Goal: Check status: Check status

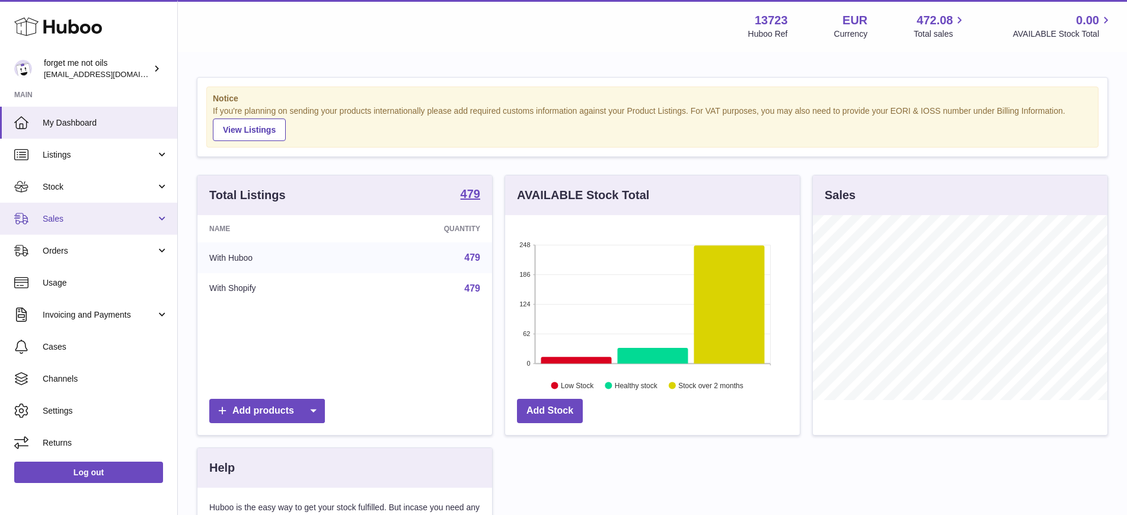
click at [170, 222] on link "Sales" at bounding box center [88, 219] width 177 height 32
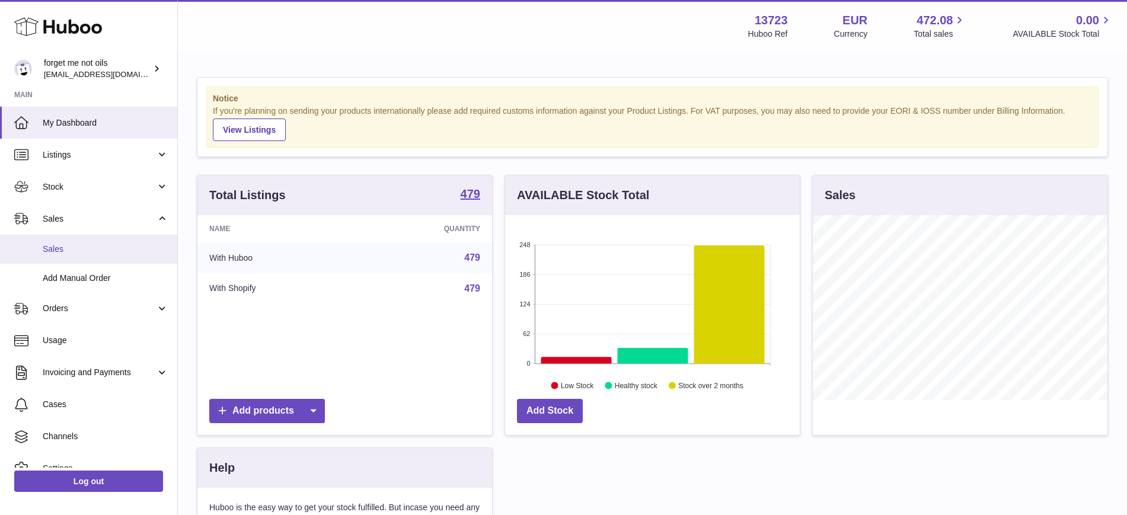
click at [82, 247] on span "Sales" at bounding box center [106, 249] width 126 height 11
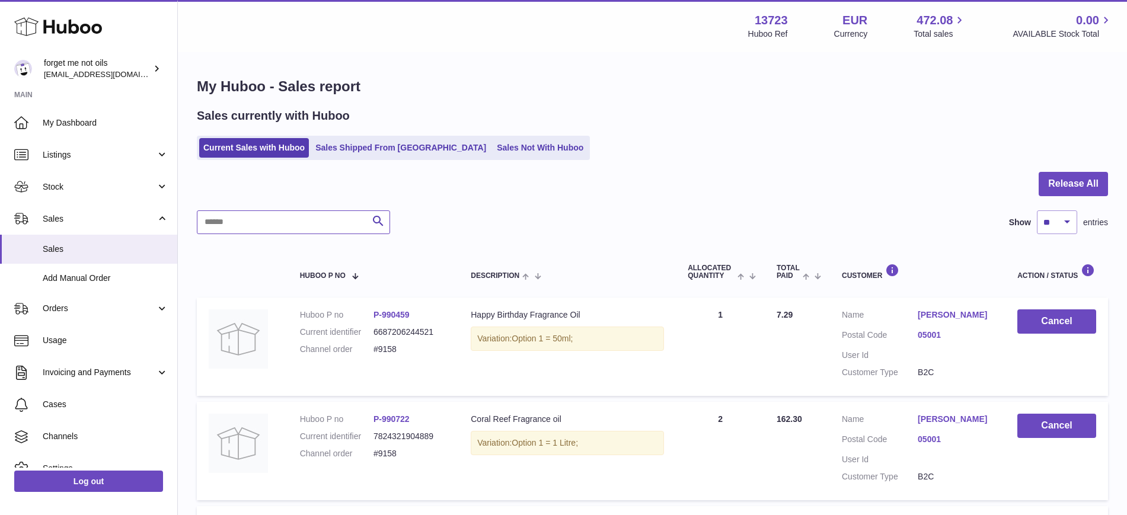
click at [239, 229] on input "text" at bounding box center [293, 222] width 193 height 24
type input "****"
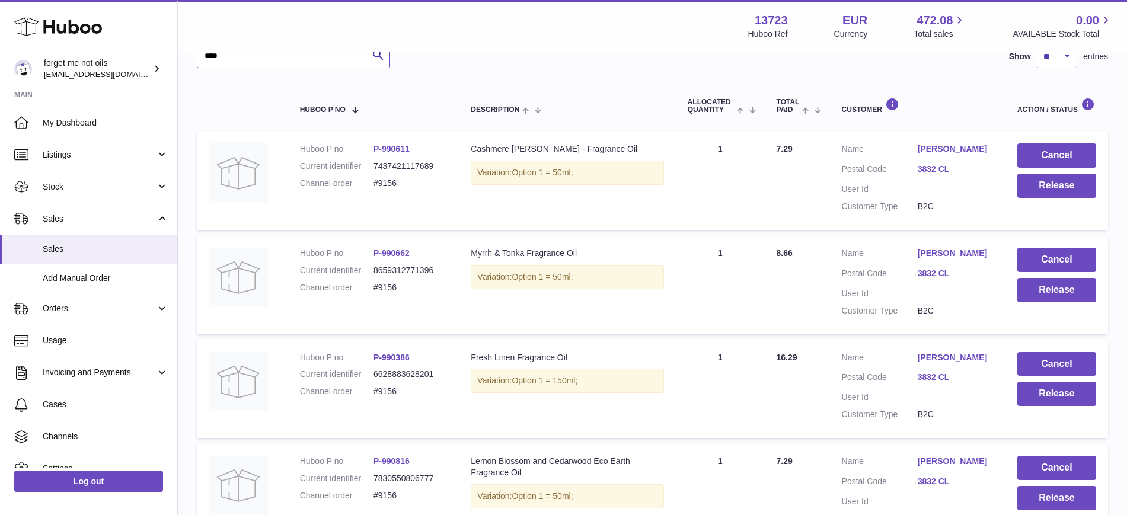
scroll to position [41, 0]
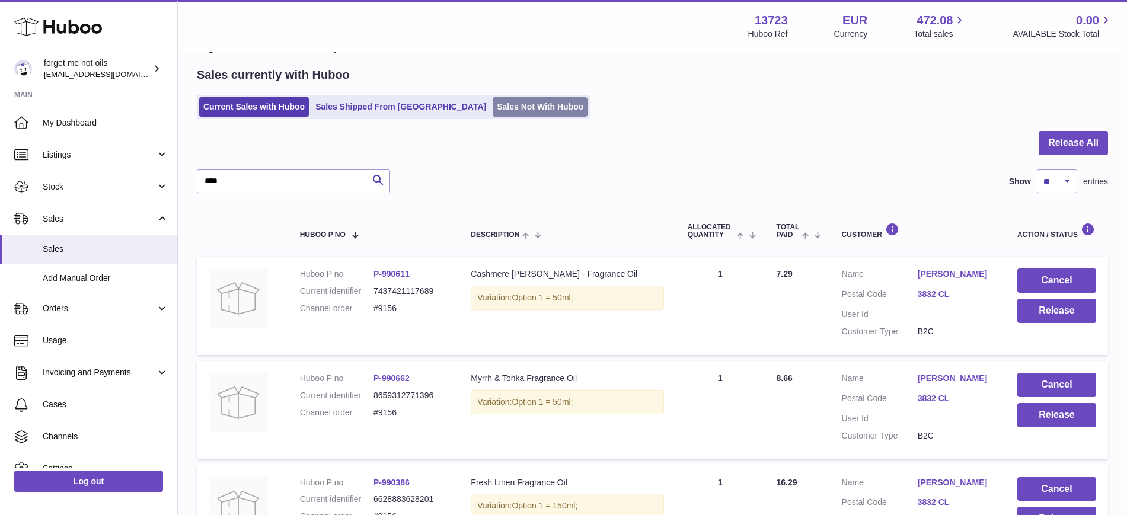
click at [493, 108] on link "Sales Not With Huboo" at bounding box center [540, 107] width 95 height 20
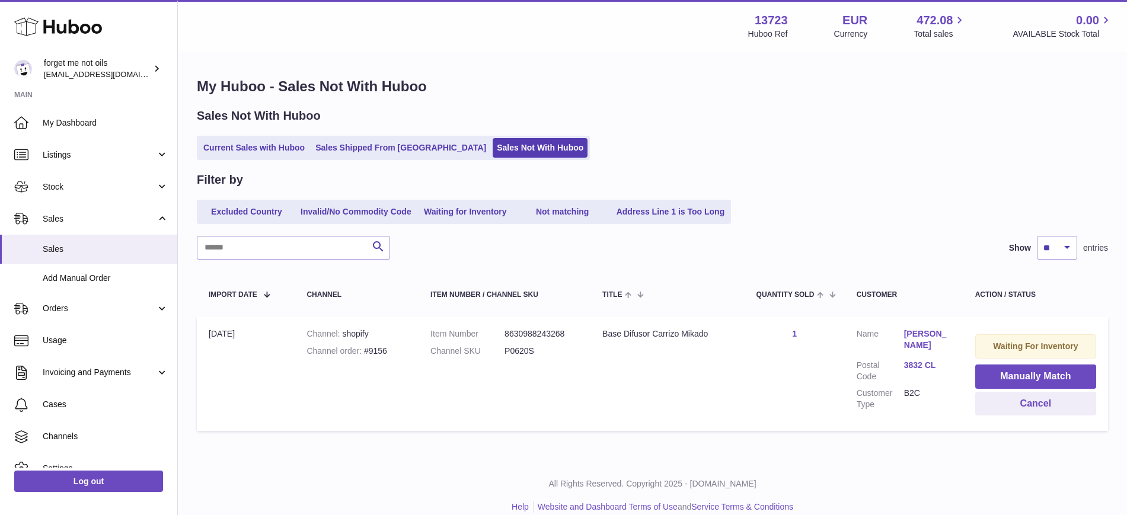
click at [836, 151] on div "Current Sales with Huboo Sales Shipped From Huboo Sales Not With Huboo" at bounding box center [652, 148] width 911 height 24
click at [163, 188] on link "Stock" at bounding box center [88, 187] width 177 height 32
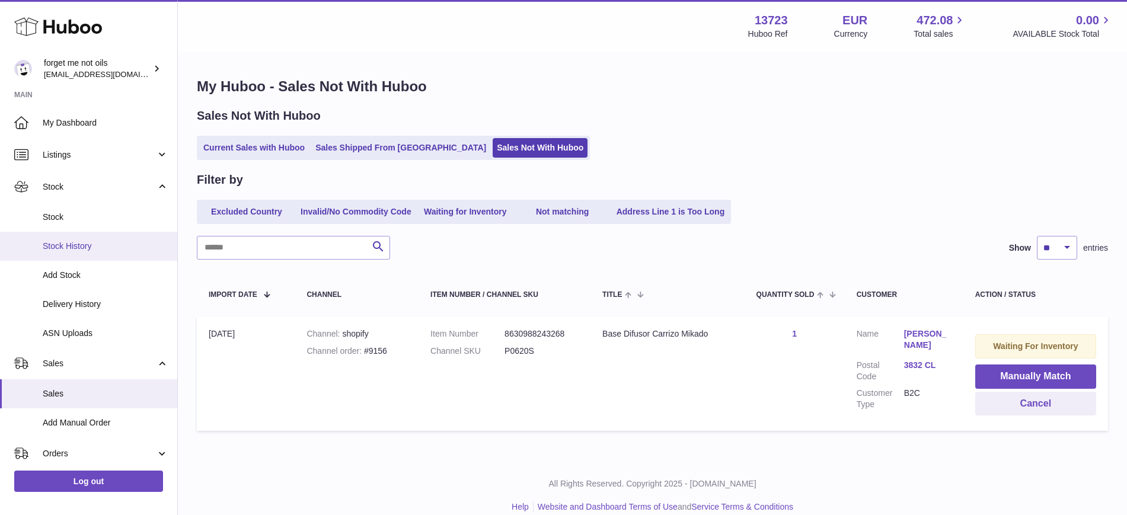
click at [108, 248] on span "Stock History" at bounding box center [106, 246] width 126 height 11
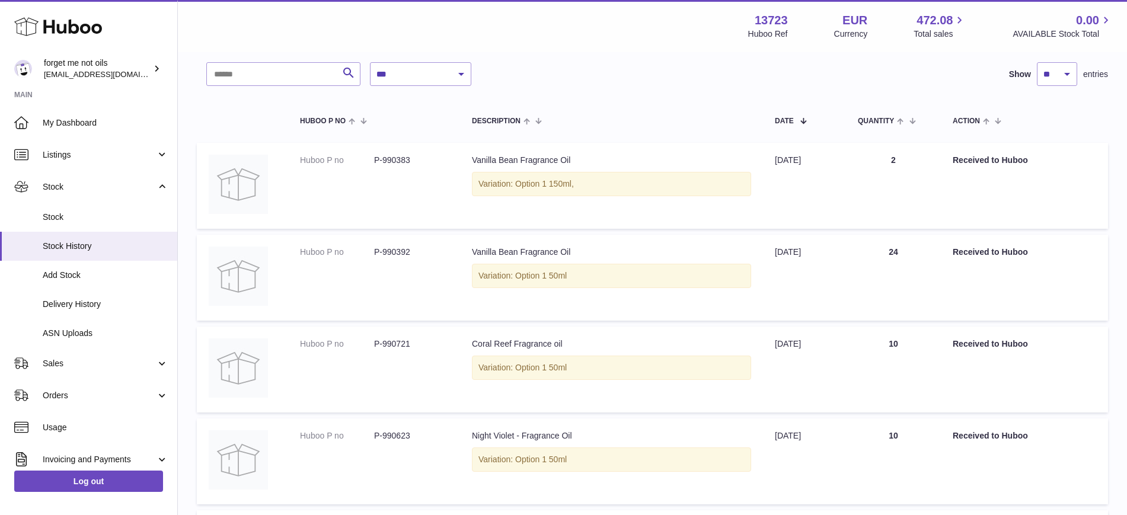
scroll to position [74, 0]
click at [91, 301] on span "Delivery History" at bounding box center [106, 304] width 126 height 11
click at [68, 294] on link "Delivery History" at bounding box center [88, 304] width 177 height 29
click at [114, 304] on span "Delivery History" at bounding box center [106, 304] width 126 height 11
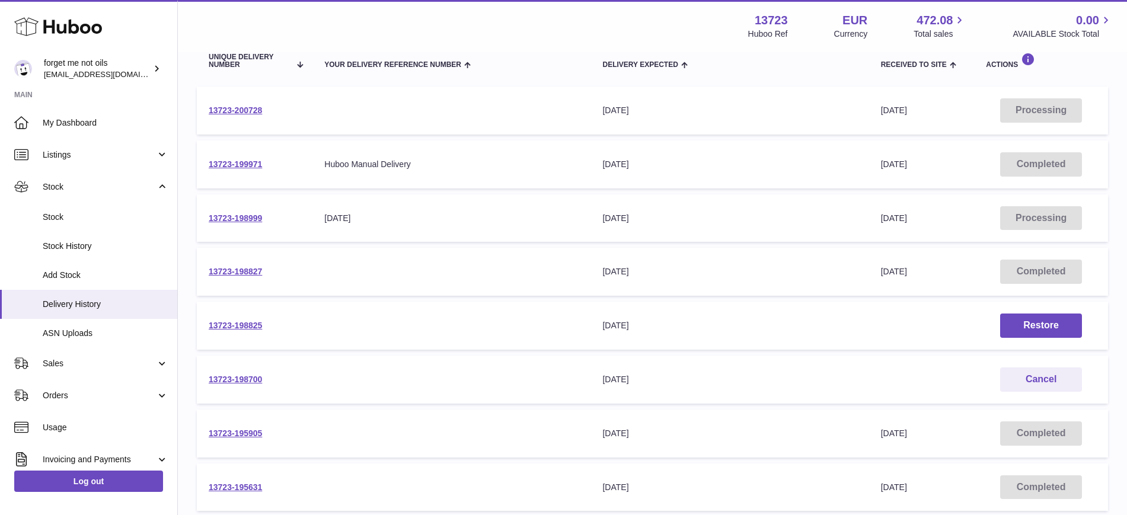
scroll to position [74, 0]
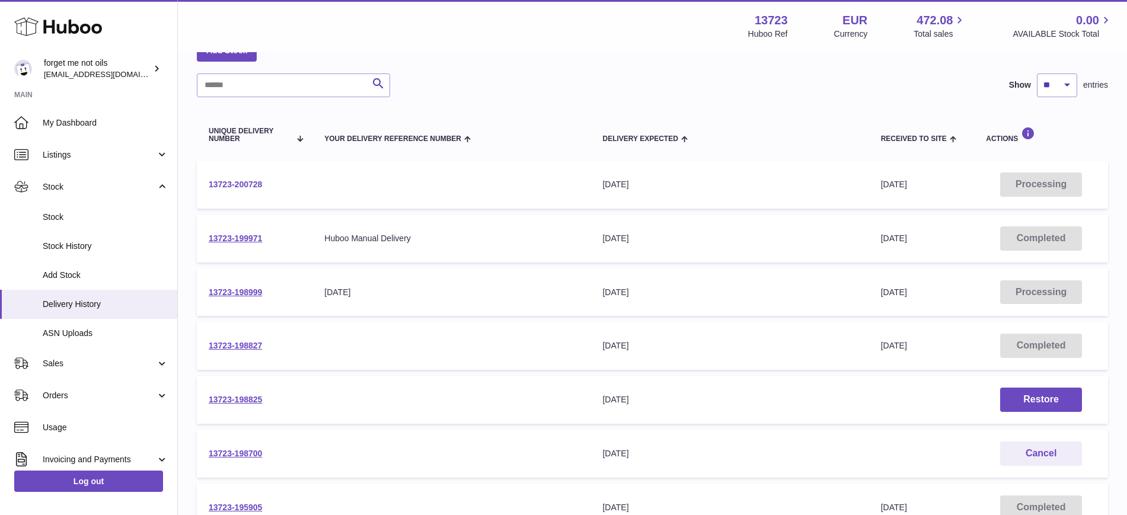
click at [257, 183] on link "13723-200728" at bounding box center [235, 184] width 53 height 9
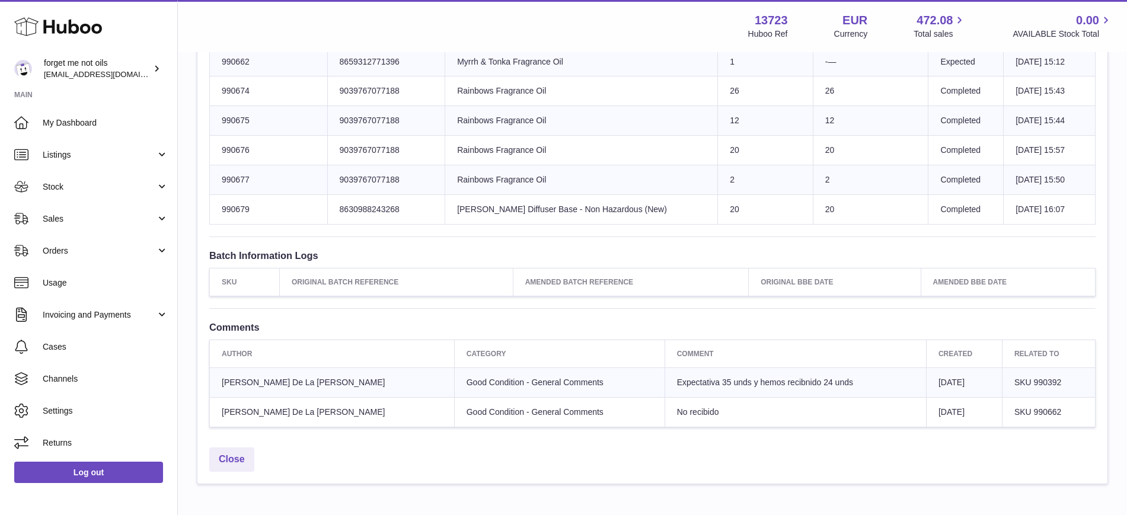
scroll to position [1334, 0]
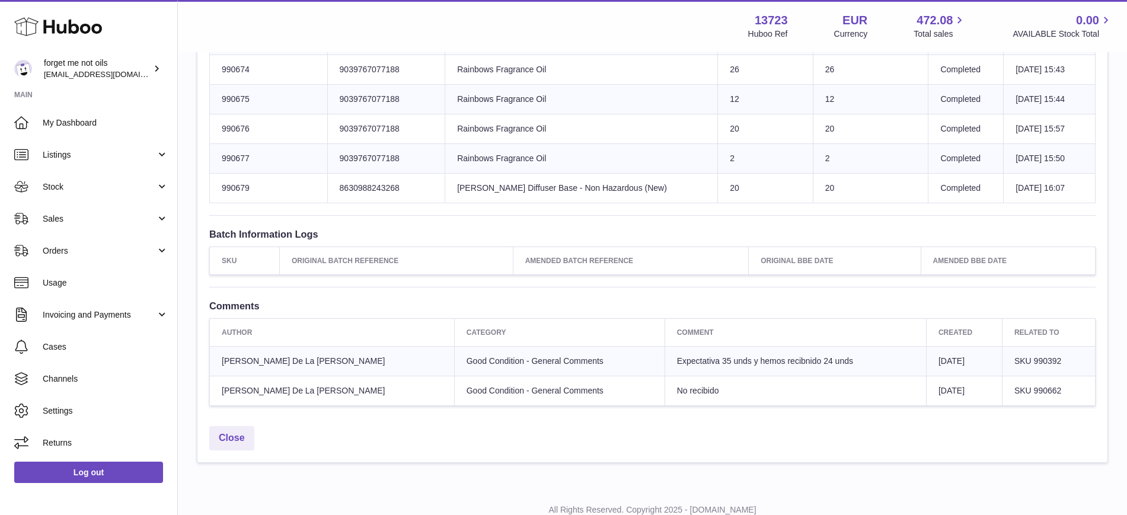
click at [1041, 393] on span "SKU 990662" at bounding box center [1037, 390] width 47 height 9
copy span "990662"
click at [164, 155] on link "Listings" at bounding box center [88, 155] width 177 height 32
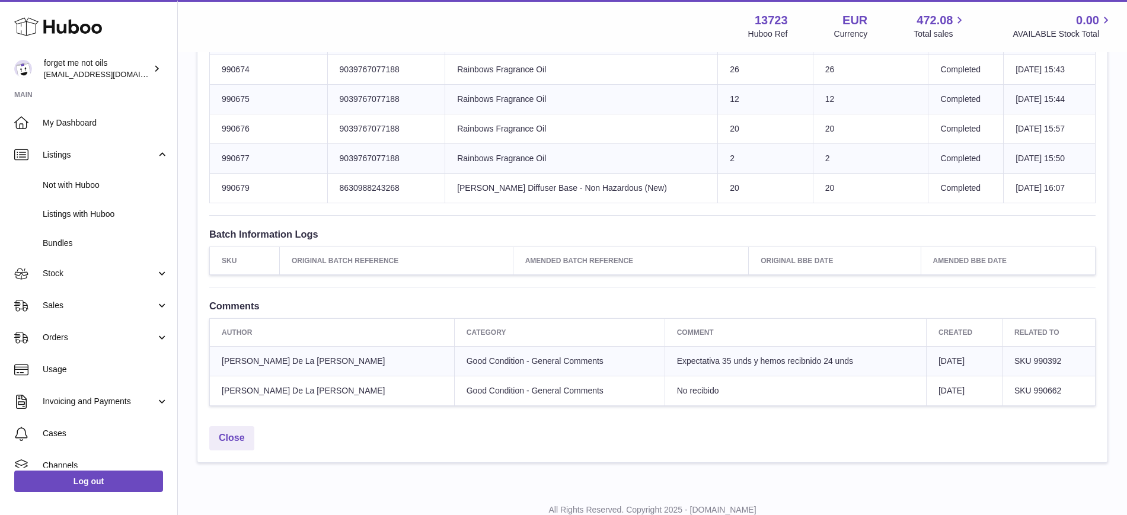
drag, startPoint x: 726, startPoint y: 430, endPoint x: 716, endPoint y: 416, distance: 17.1
click at [726, 430] on div "Close" at bounding box center [652, 441] width 910 height 42
drag, startPoint x: 1001, startPoint y: 388, endPoint x: 1074, endPoint y: 387, distance: 73.5
click at [1074, 387] on td "SKU 990662" at bounding box center [1048, 391] width 93 height 30
copy span "SKU 990662"
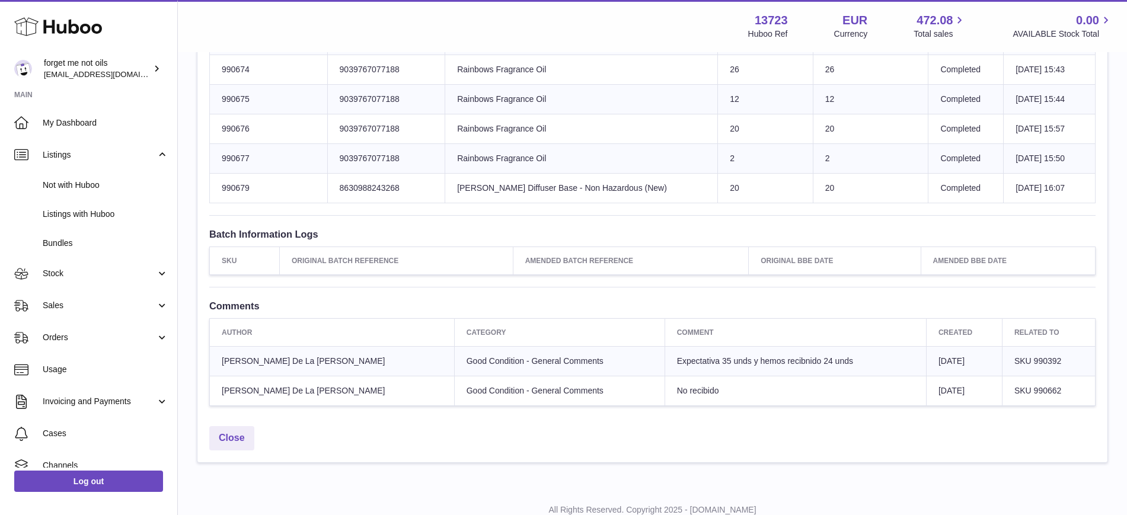
click at [1016, 361] on span "SKU 990392" at bounding box center [1037, 360] width 47 height 9
copy span "SKU 990392"
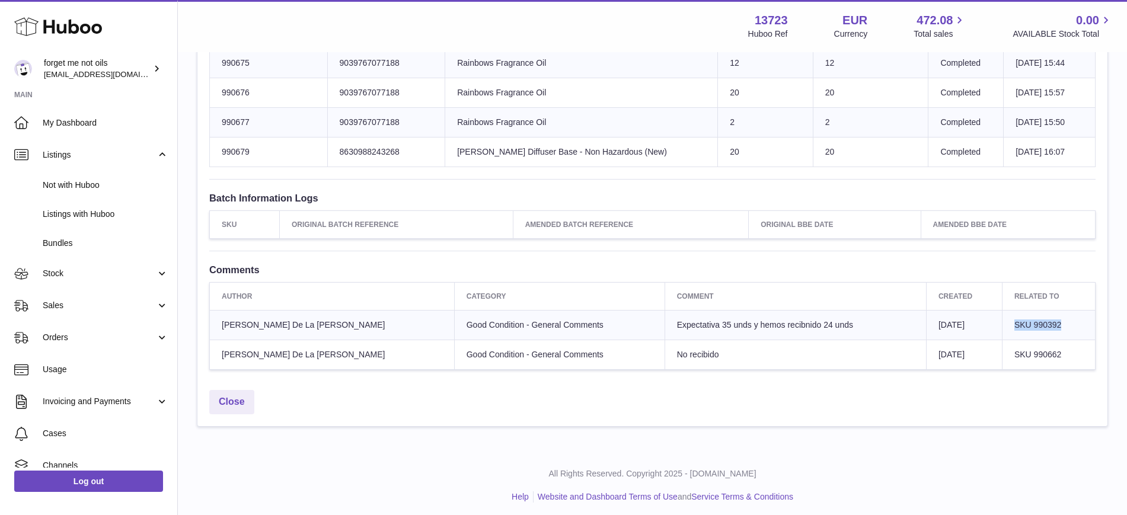
scroll to position [1374, 0]
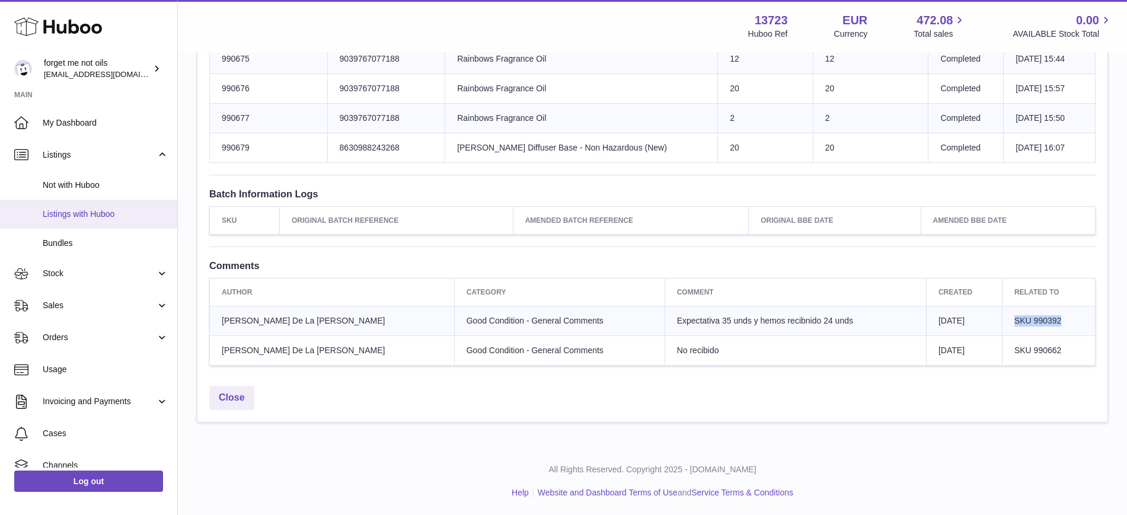
click at [101, 212] on span "Listings with Huboo" at bounding box center [106, 214] width 126 height 11
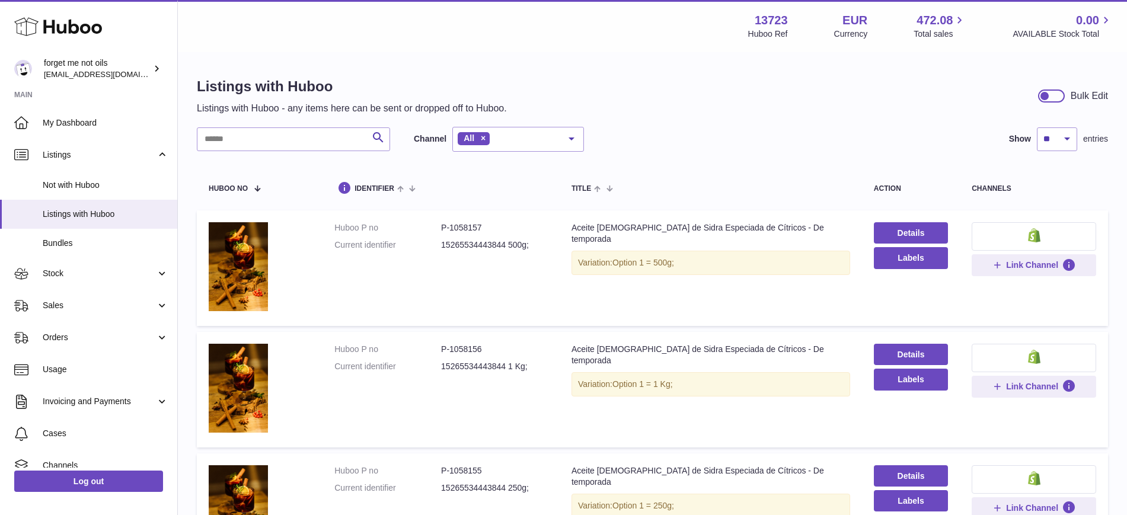
drag, startPoint x: 261, startPoint y: 150, endPoint x: 263, endPoint y: 144, distance: 6.0
click at [263, 144] on div "Search Channel All All eBay Amazon Shopify Woocommerce Etsy No elements found. …" at bounding box center [390, 139] width 387 height 25
click at [270, 133] on input "text" at bounding box center [293, 139] width 193 height 24
paste input "******"
type input "******"
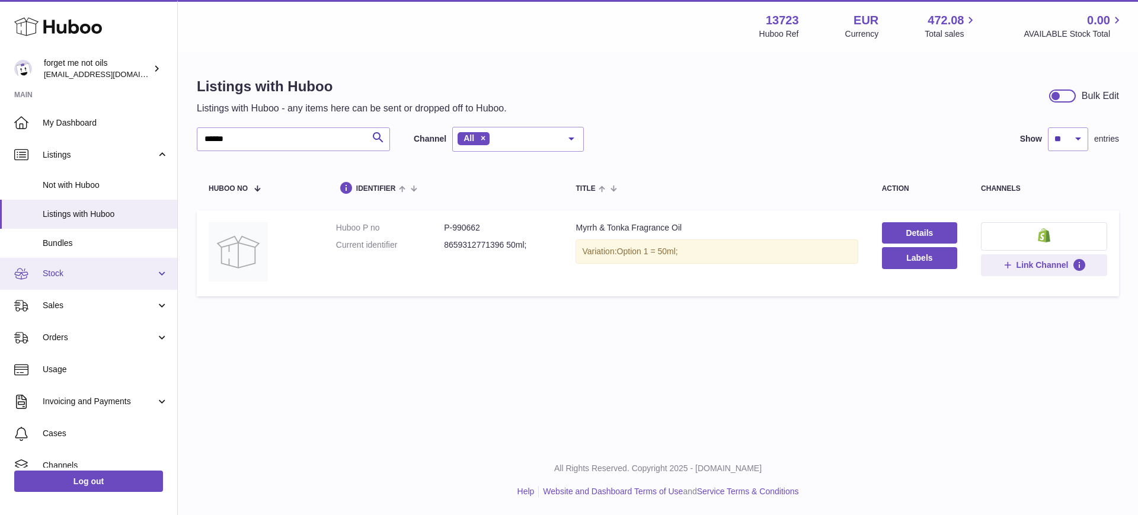
click at [158, 272] on link "Stock" at bounding box center [88, 274] width 177 height 32
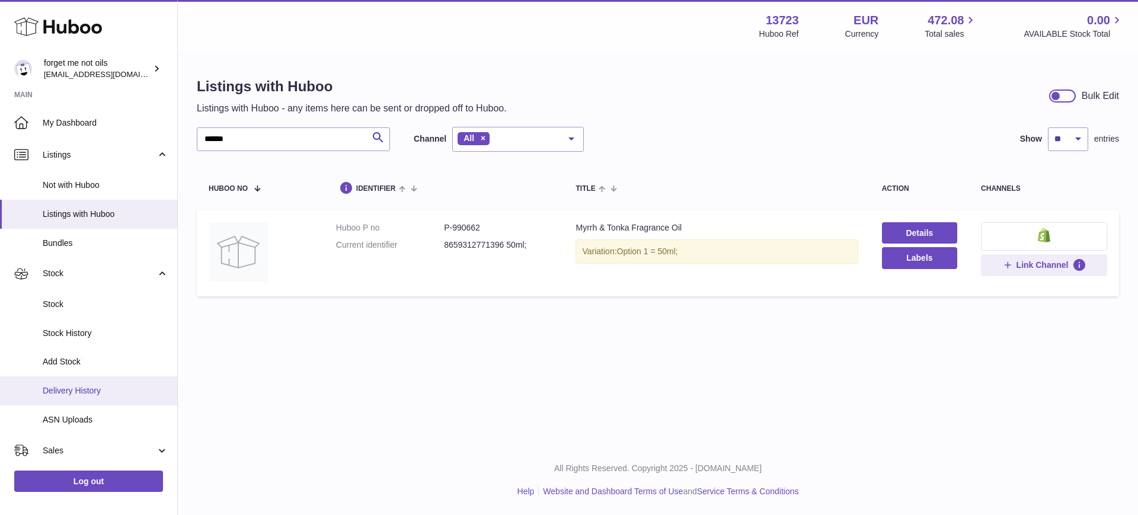
click at [126, 386] on span "Delivery History" at bounding box center [106, 390] width 126 height 11
